Goal: Information Seeking & Learning: Find specific fact

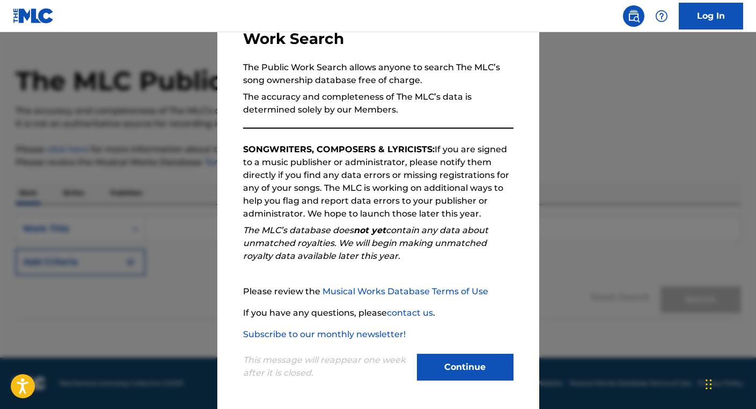
click at [497, 369] on button "Continue" at bounding box center [465, 367] width 97 height 27
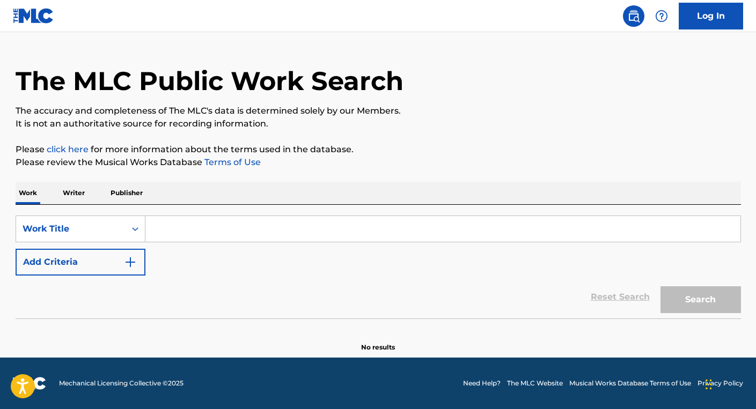
click at [345, 230] on input "Search Form" at bounding box center [442, 229] width 595 height 26
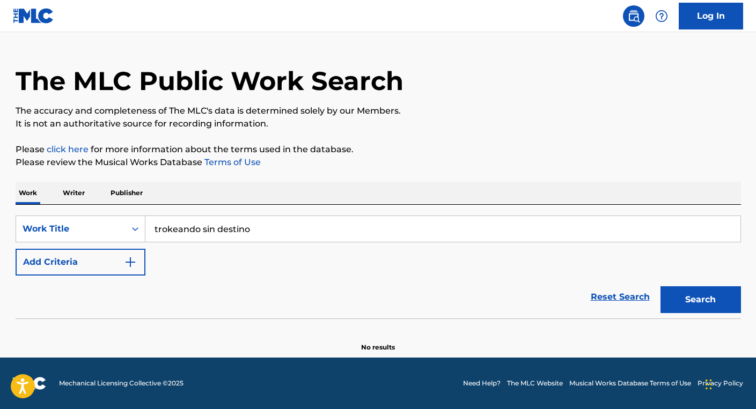
click at [660, 286] on button "Search" at bounding box center [700, 299] width 80 height 27
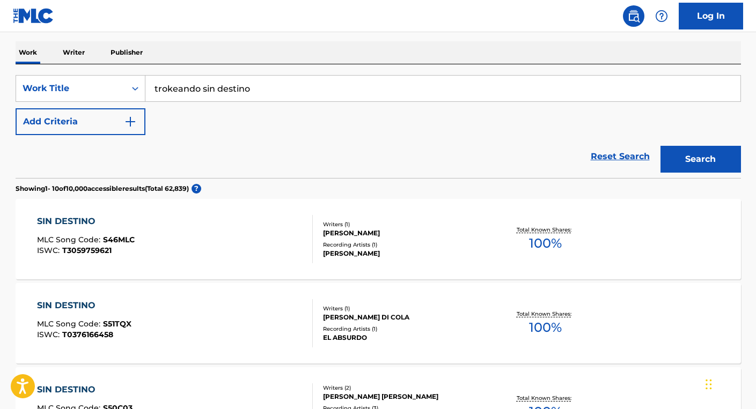
scroll to position [87, 0]
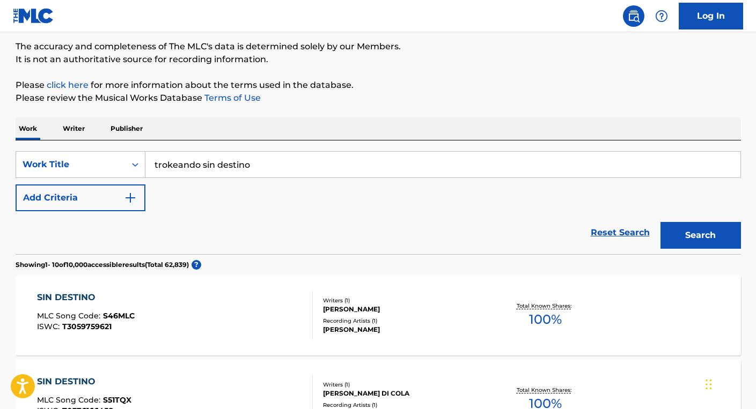
click at [172, 169] on input "trokeando sin destino" at bounding box center [442, 165] width 595 height 26
type input "trokiando sin destino"
click at [726, 235] on button "Search" at bounding box center [700, 235] width 80 height 27
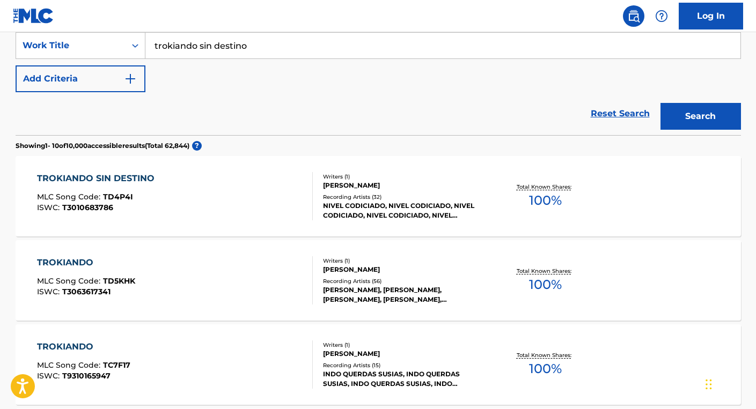
scroll to position [208, 0]
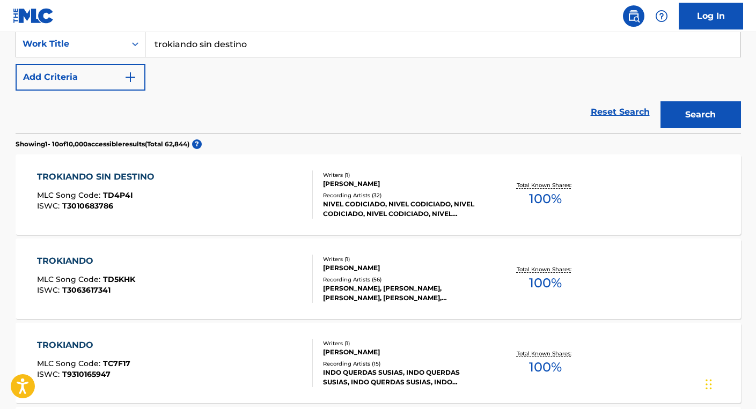
click at [505, 233] on div "TROKIANDO SIN DESTINO MLC Song Code : TD4P4I ISWC : T3010683786 Writers ( 1 ) […" at bounding box center [378, 194] width 725 height 80
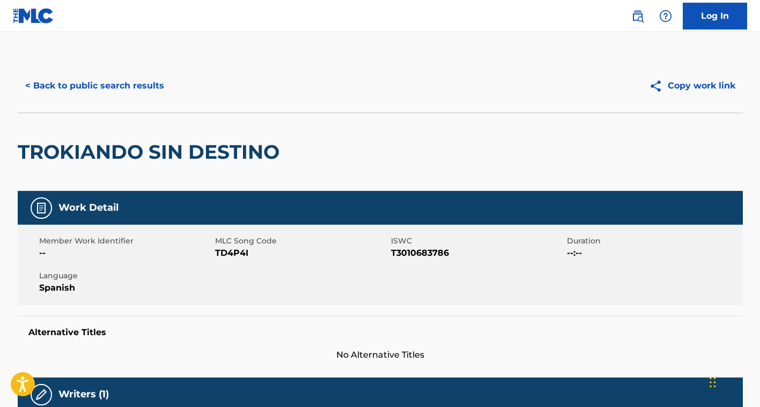
click at [102, 83] on button "< Back to public search results" at bounding box center [95, 85] width 154 height 27
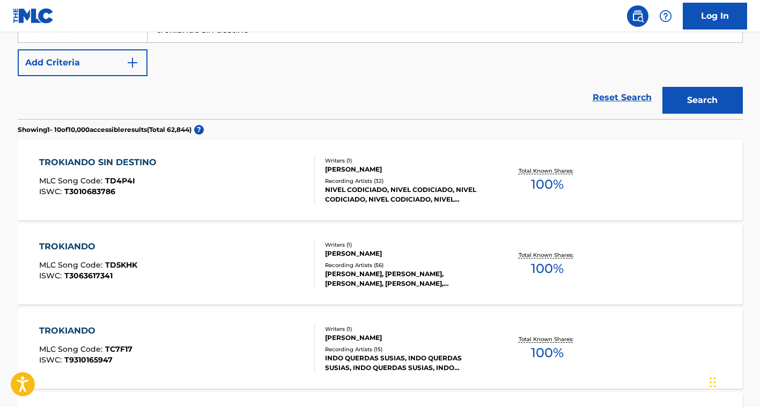
scroll to position [228, 0]
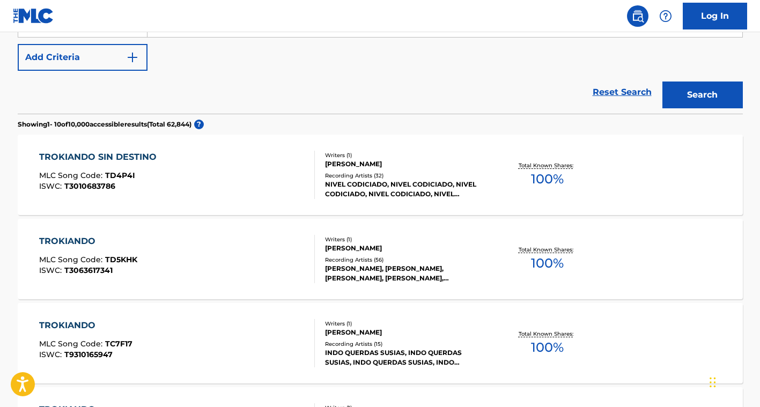
click at [394, 163] on div "[PERSON_NAME]" at bounding box center [406, 164] width 162 height 10
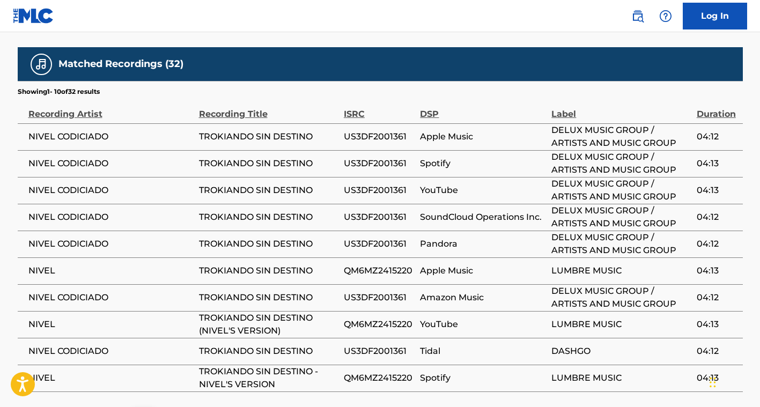
scroll to position [788, 0]
